Goal: Task Accomplishment & Management: Manage account settings

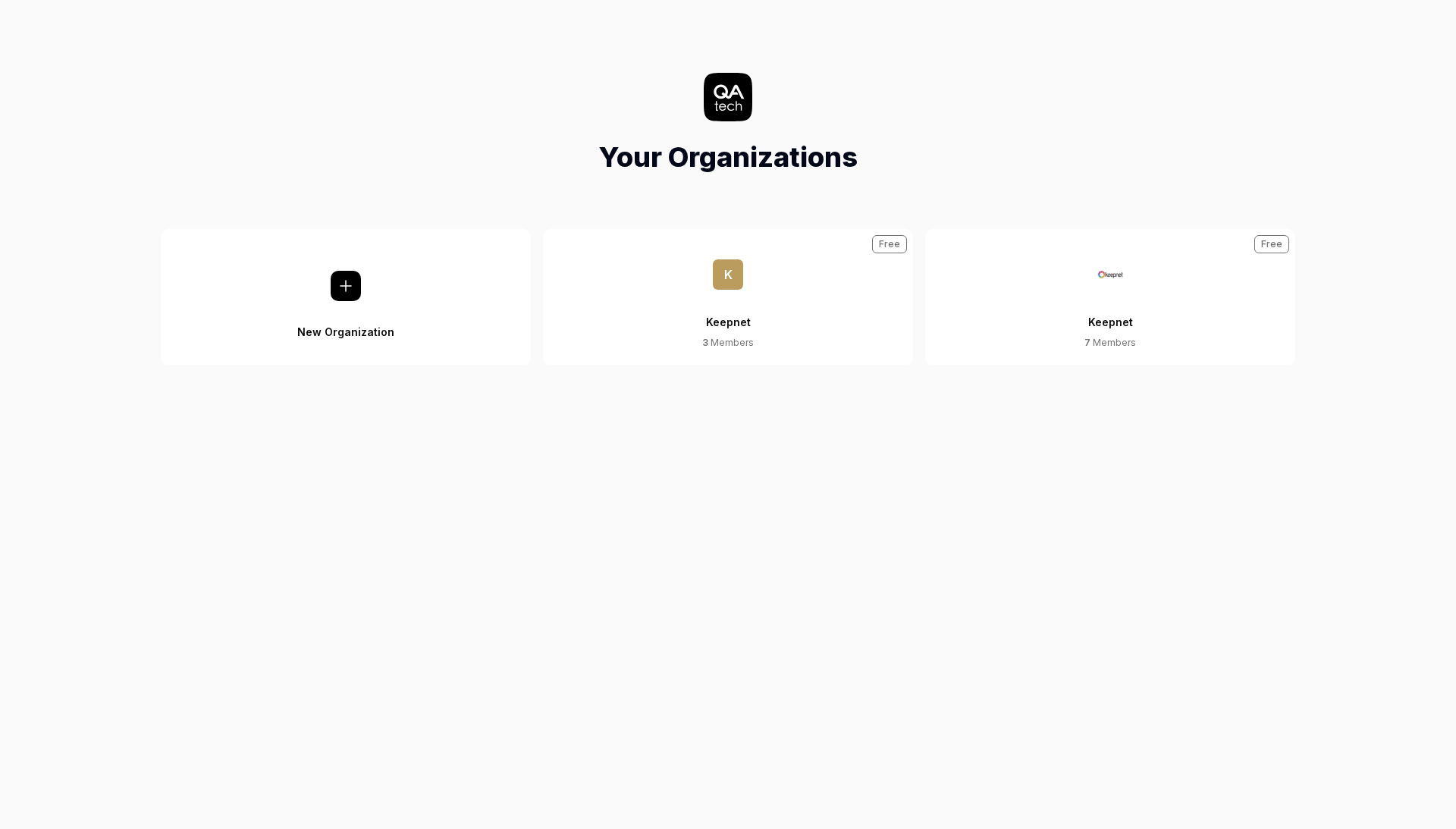
click at [1091, 332] on div "Keepnet" at bounding box center [1110, 313] width 44 height 46
click at [1118, 325] on div "Keepnet" at bounding box center [1110, 313] width 44 height 46
click at [1114, 314] on div "Keepnet" at bounding box center [1110, 313] width 44 height 46
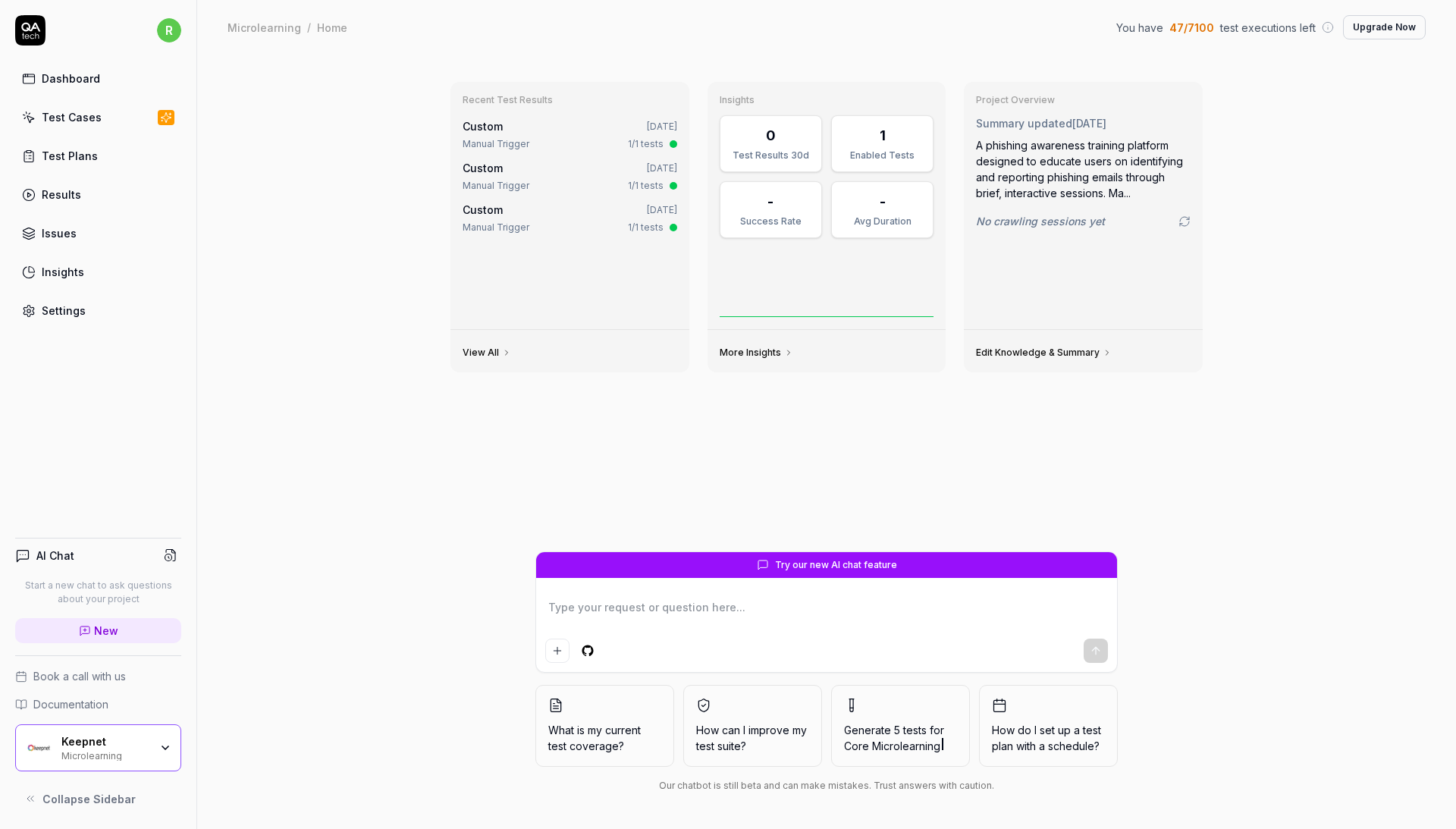
click at [152, 756] on div "Keepnet Microlearning" at bounding box center [110, 747] width 98 height 26
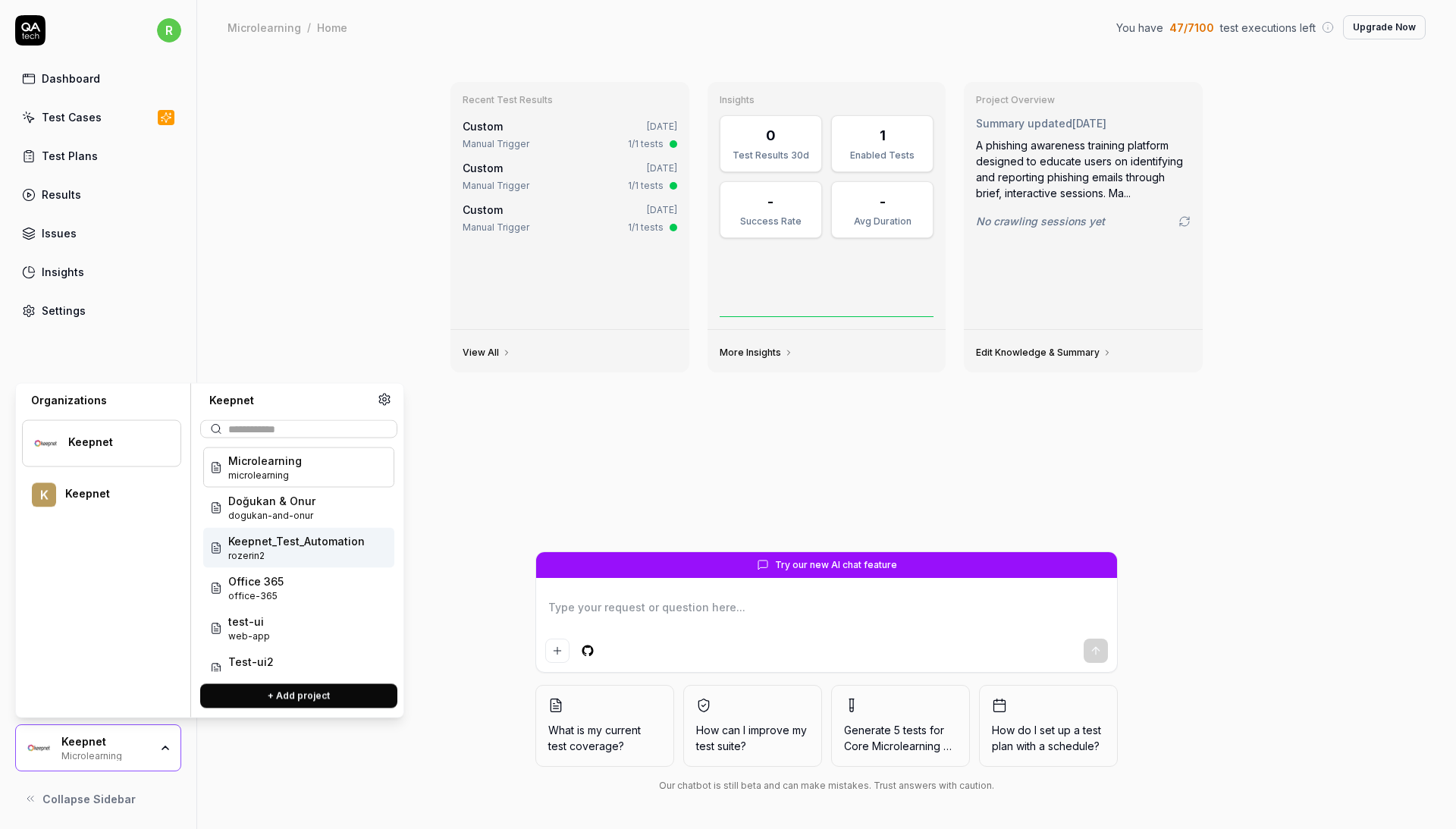
click at [286, 549] on span "rozerin2" at bounding box center [296, 555] width 137 height 13
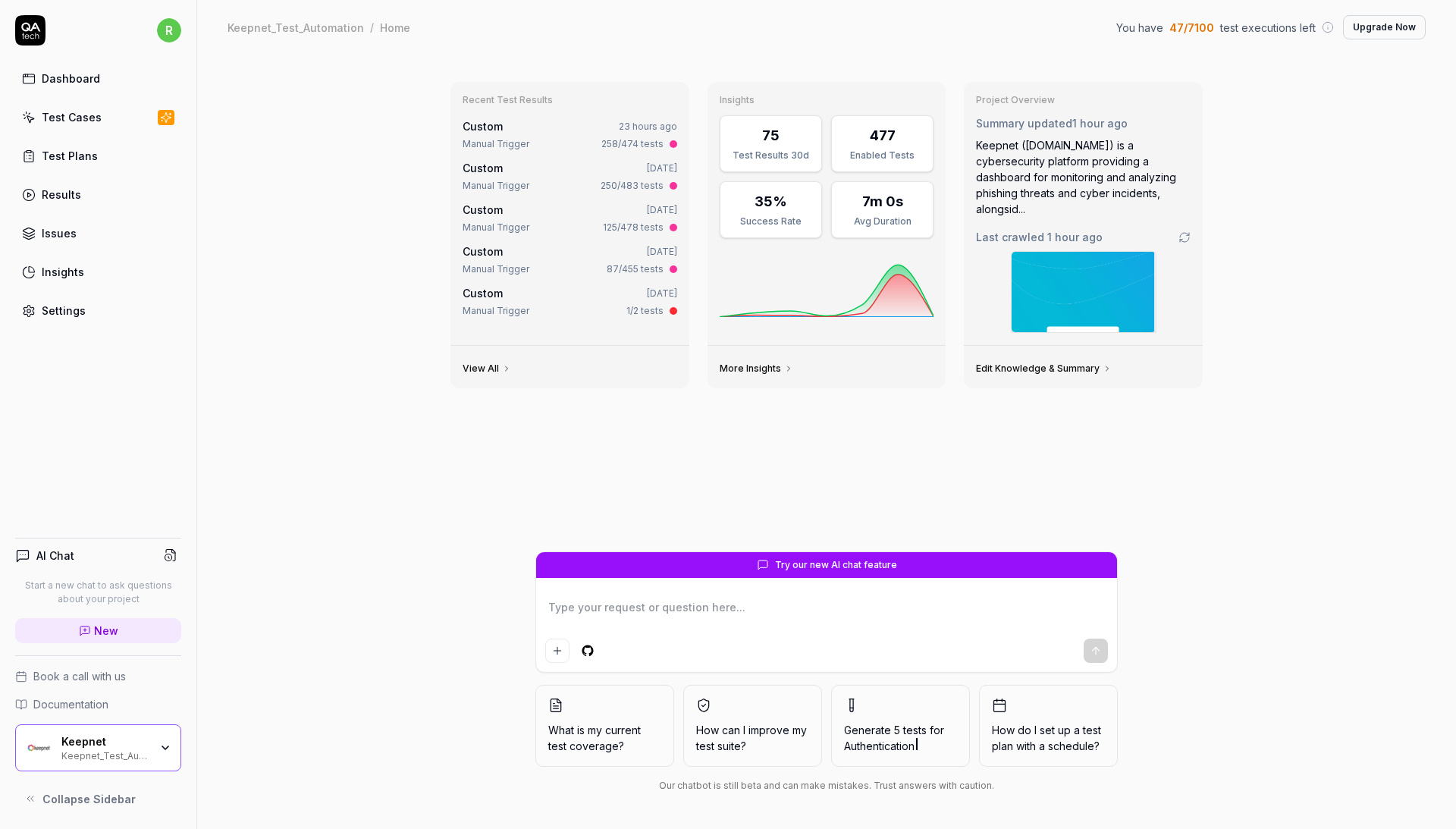
click at [71, 128] on link "Test Cases" at bounding box center [98, 116] width 166 height 29
type textarea "*"
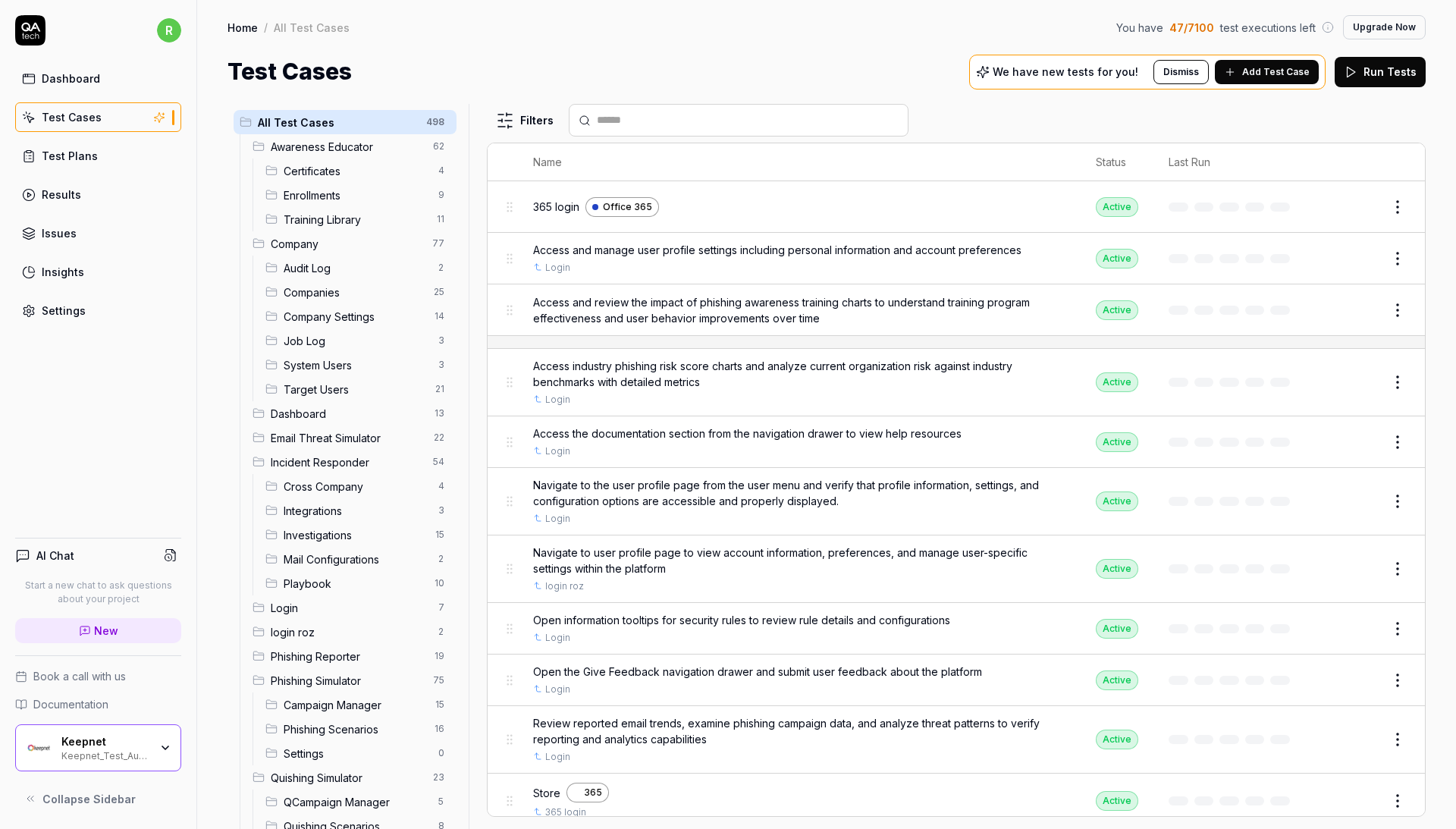
click at [1255, 76] on span "Add Test Case" at bounding box center [1276, 72] width 67 height 13
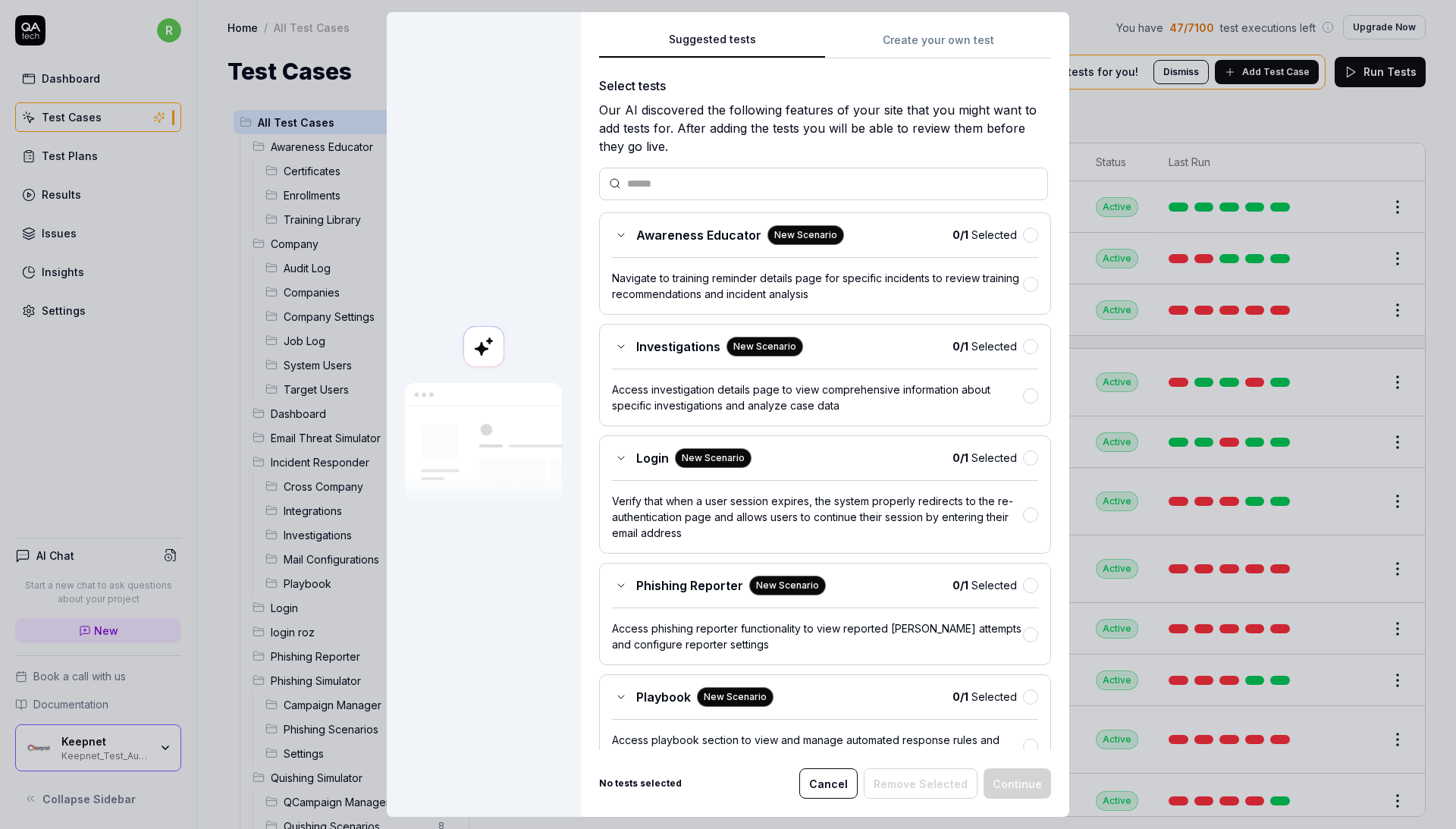
click at [1031, 241] on div "Awareness Educator New Scenario 0 / 1 Selected" at bounding box center [825, 235] width 427 height 20
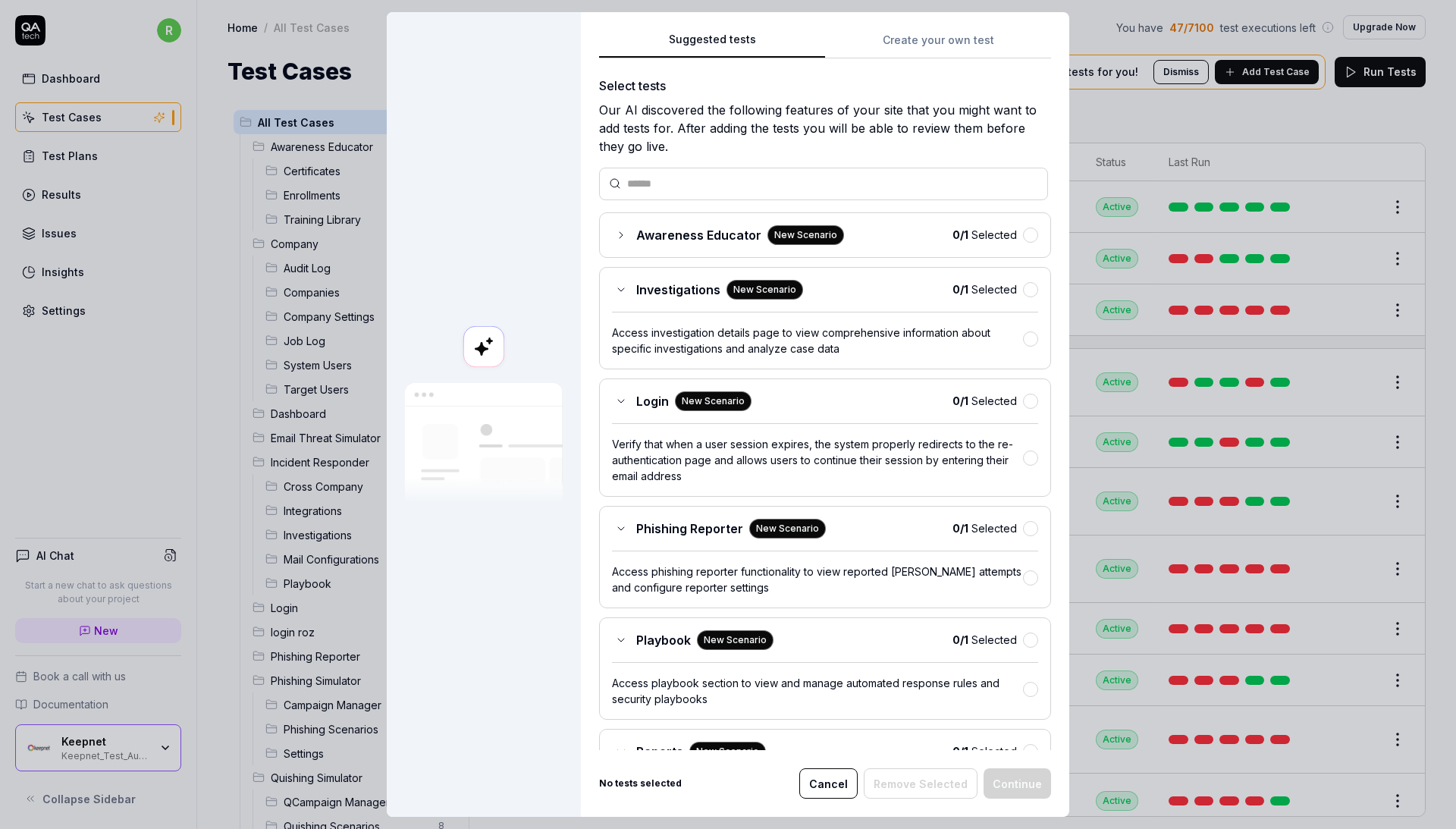
click at [1029, 232] on button "button" at bounding box center [1030, 235] width 15 height 15
click at [1029, 285] on button "button" at bounding box center [1030, 289] width 15 height 15
click at [1031, 395] on button "button" at bounding box center [1030, 401] width 15 height 15
click at [1033, 520] on div "0 / 1 Selected" at bounding box center [995, 528] width 86 height 16
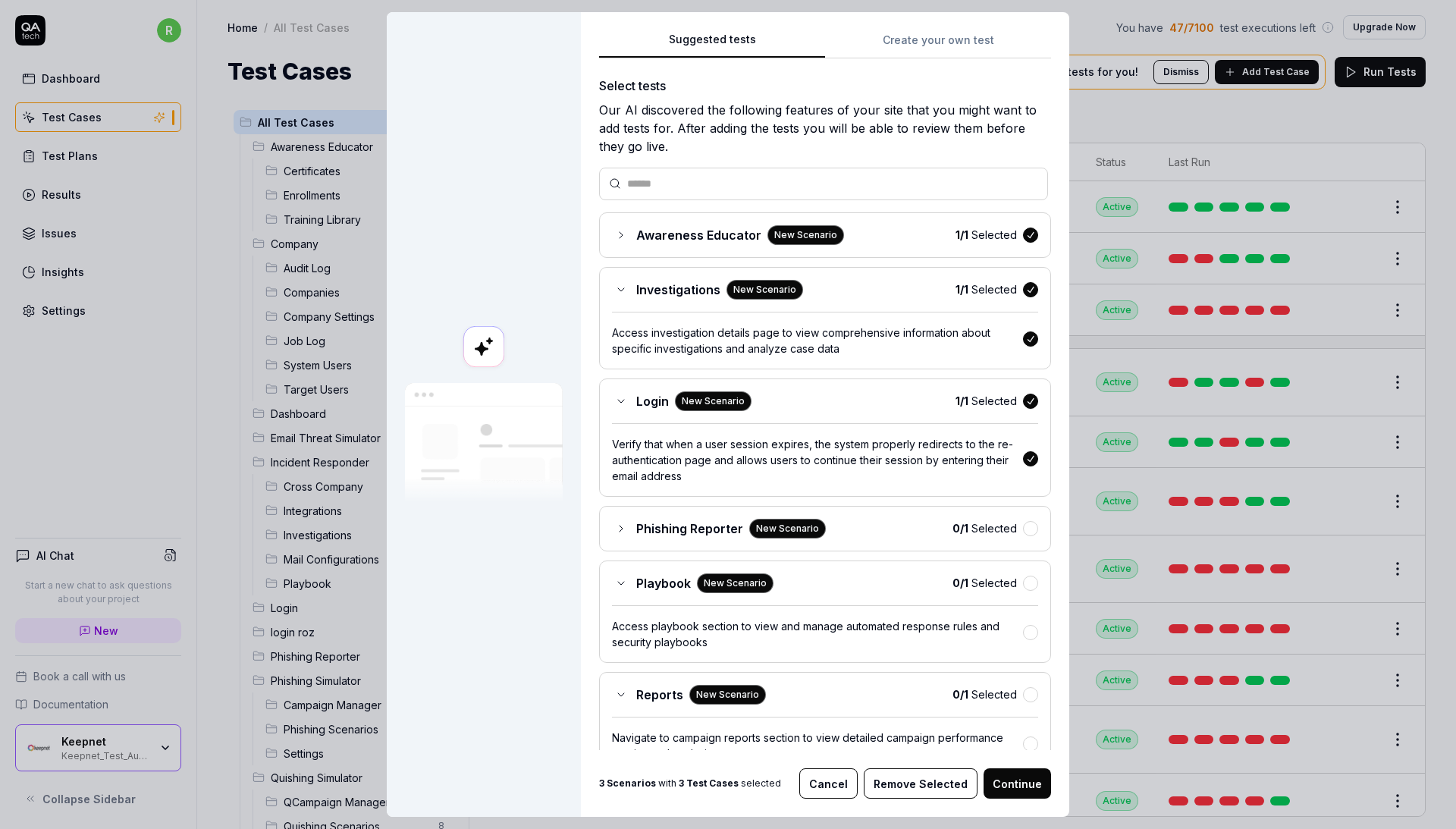
click at [1029, 520] on div "0 / 1 Selected" at bounding box center [995, 528] width 86 height 16
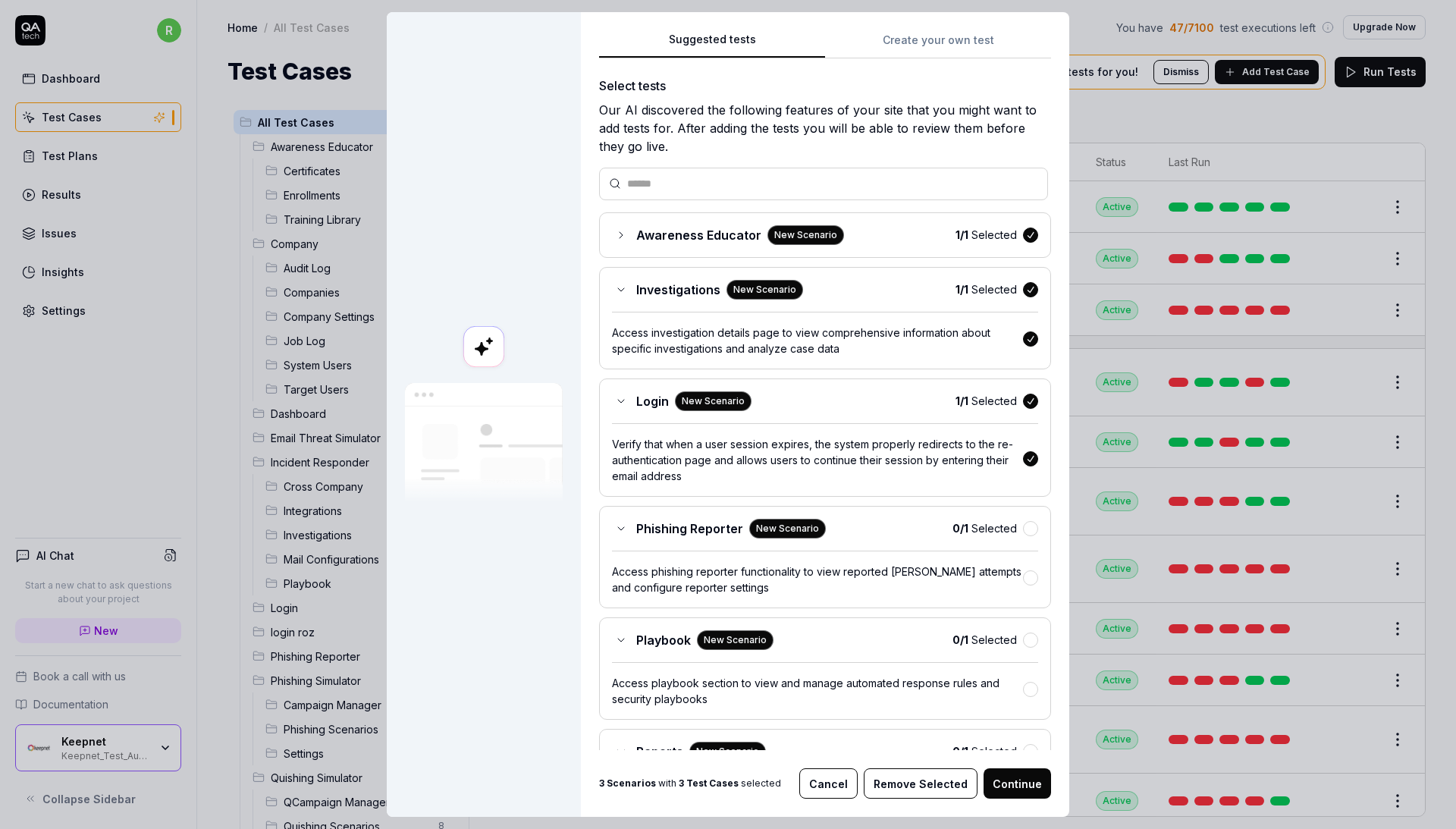
click at [1032, 527] on button "button" at bounding box center [1030, 528] width 15 height 15
click at [1029, 638] on button "button" at bounding box center [1030, 639] width 15 height 15
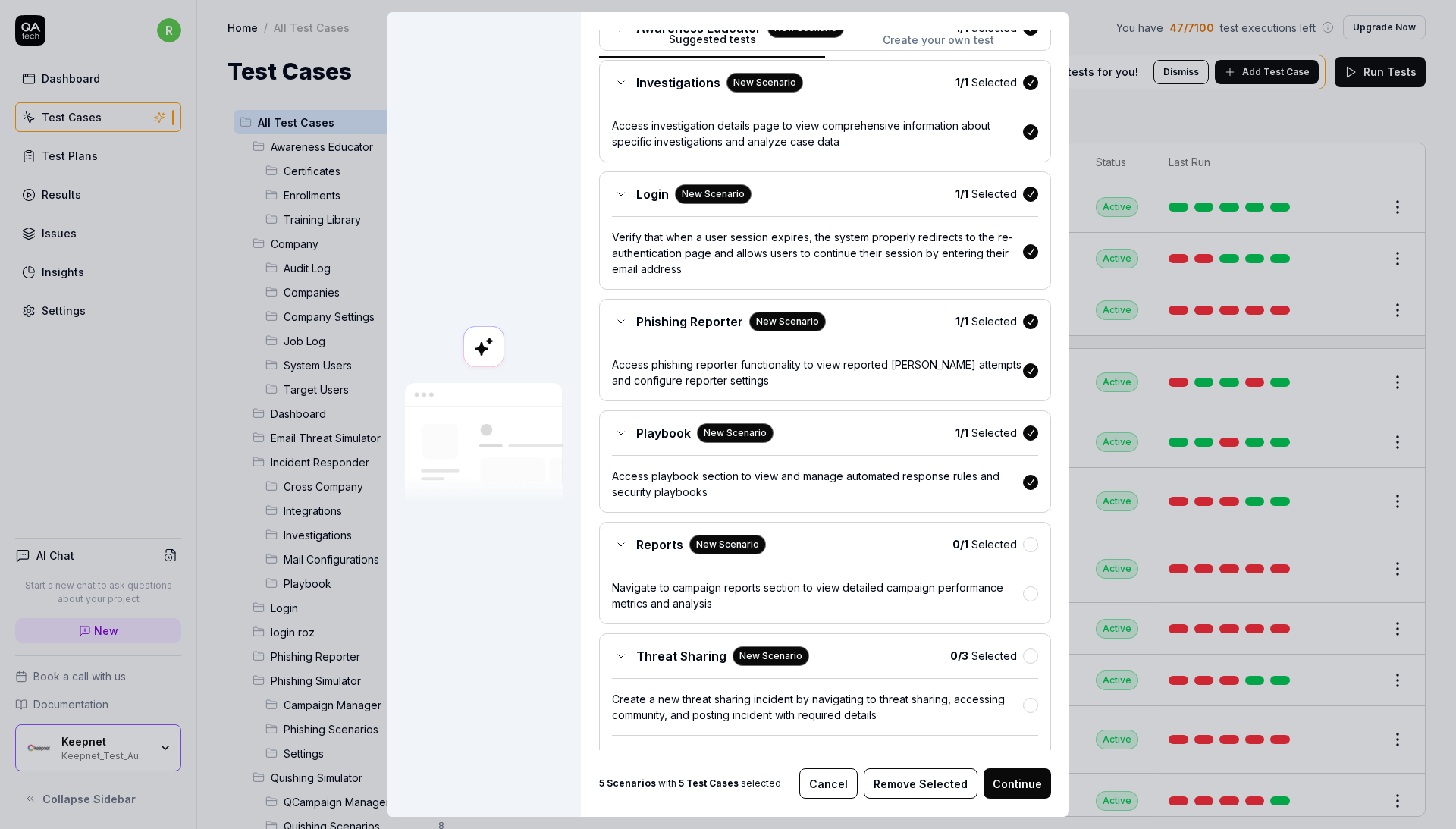
click at [1035, 540] on button "button" at bounding box center [1030, 544] width 15 height 15
click at [1026, 649] on button "button" at bounding box center [1030, 655] width 15 height 15
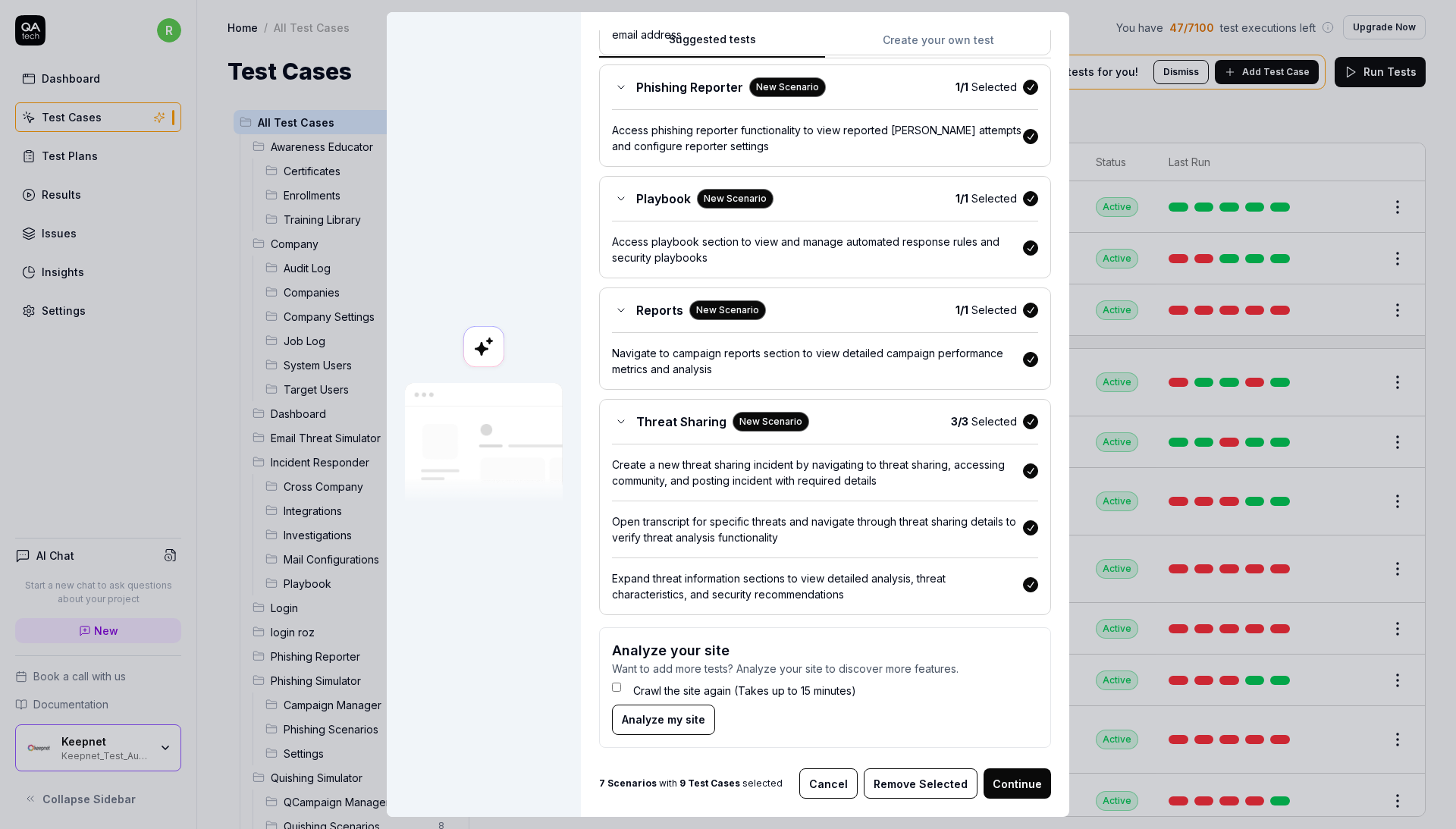
scroll to position [441, 0]
click at [1008, 786] on button "Continue" at bounding box center [1017, 783] width 67 height 30
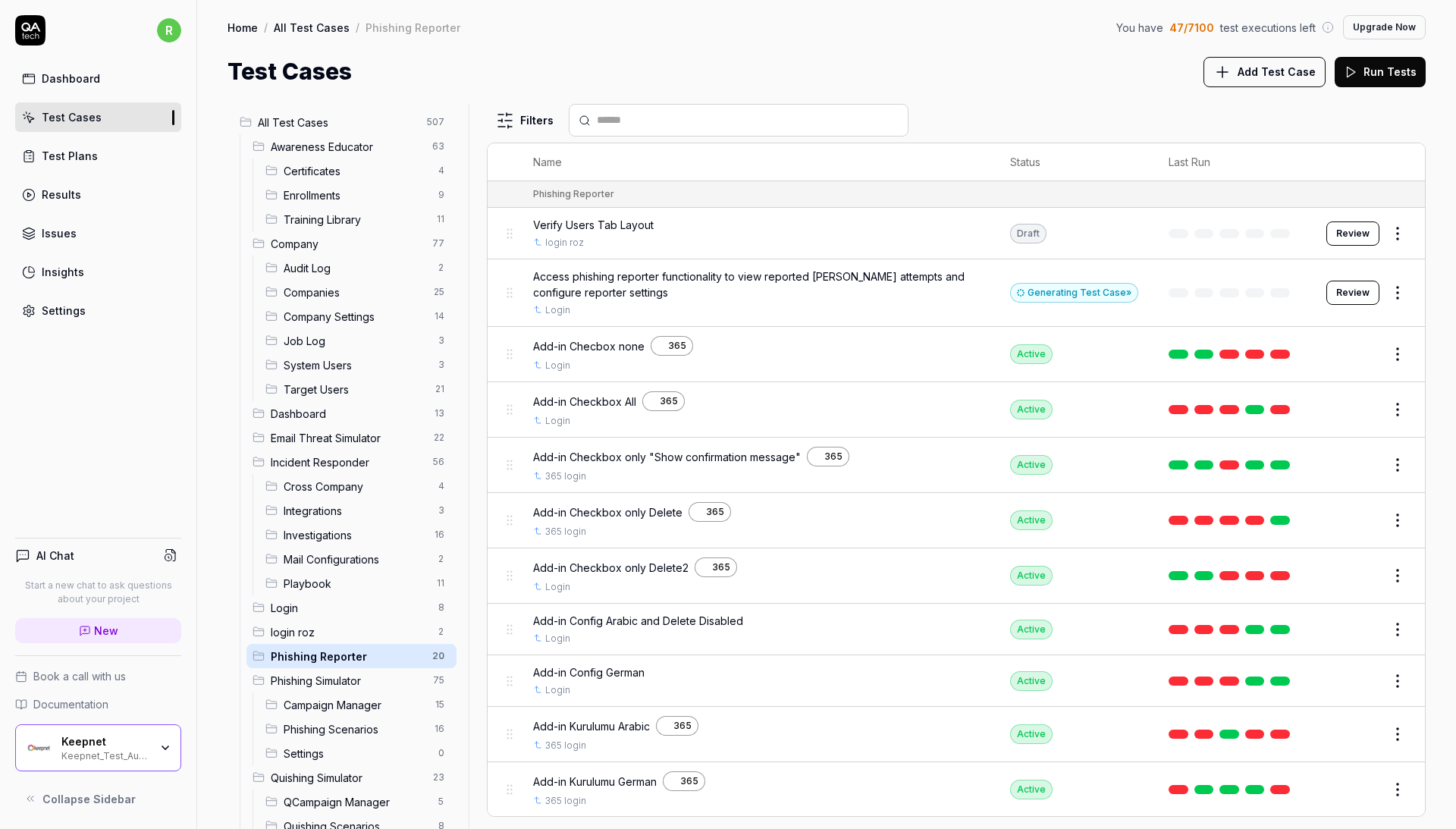
click at [380, 120] on span "All Test Cases" at bounding box center [338, 122] width 160 height 16
